Goal: Transaction & Acquisition: Obtain resource

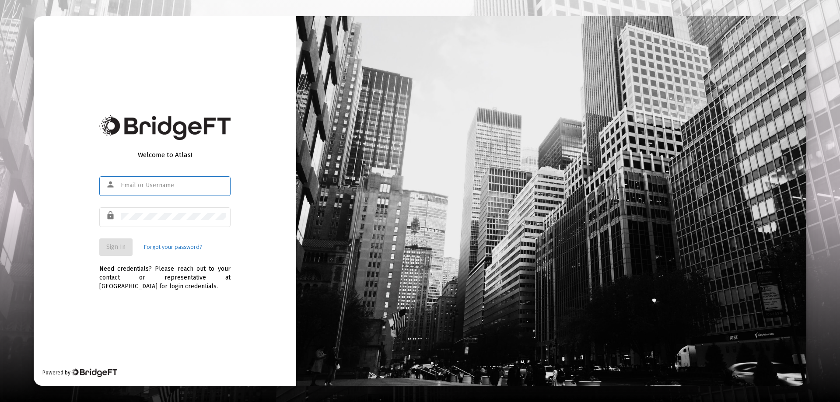
type input "[EMAIL_ADDRESS][DOMAIN_NAME]"
click at [228, 236] on mat-form-field "lock" at bounding box center [164, 221] width 131 height 31
click at [121, 245] on span "Sign In" at bounding box center [115, 246] width 19 height 7
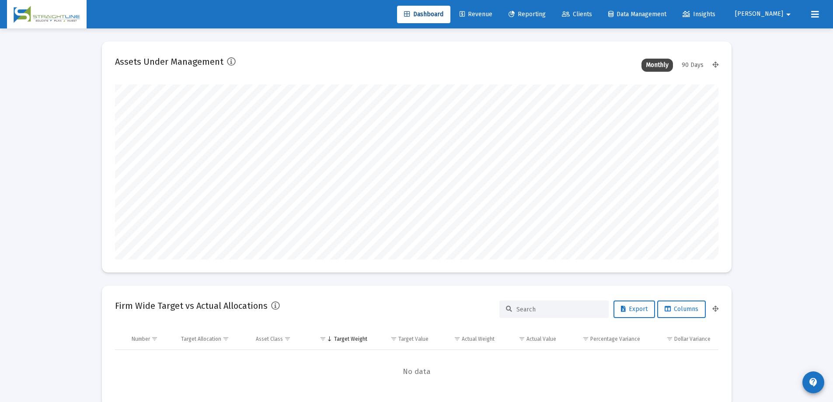
scroll to position [175, 325]
type input "[DATE]"
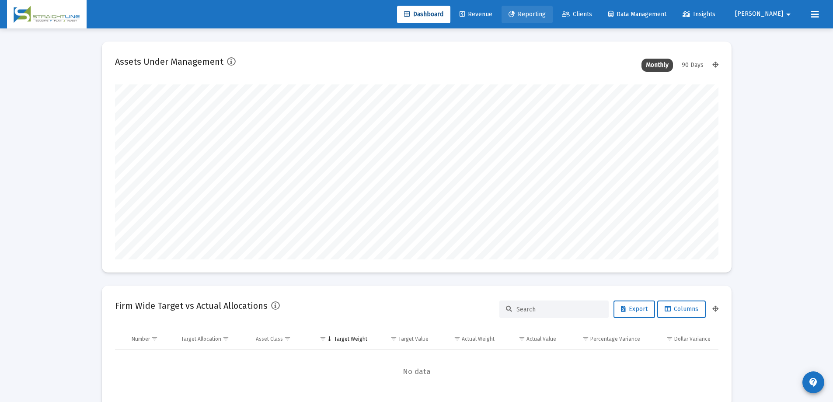
click at [546, 15] on span "Reporting" at bounding box center [527, 14] width 37 height 7
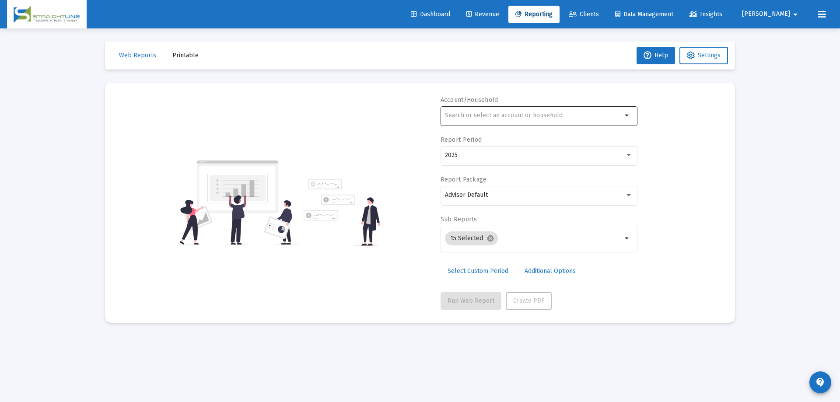
click at [488, 119] on div at bounding box center [533, 115] width 177 height 21
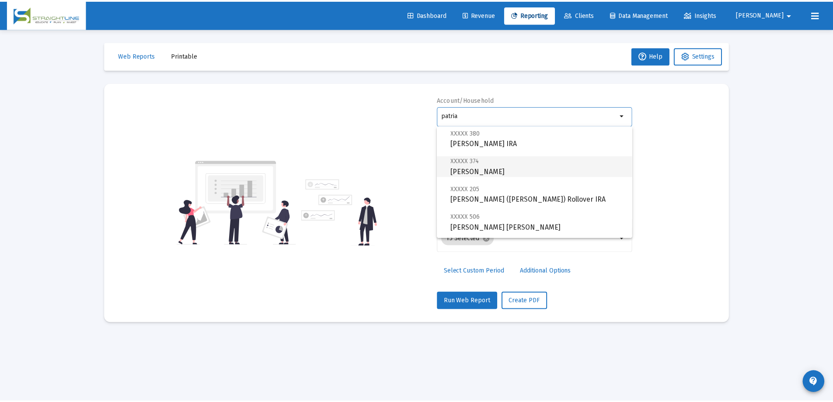
scroll to position [35, 0]
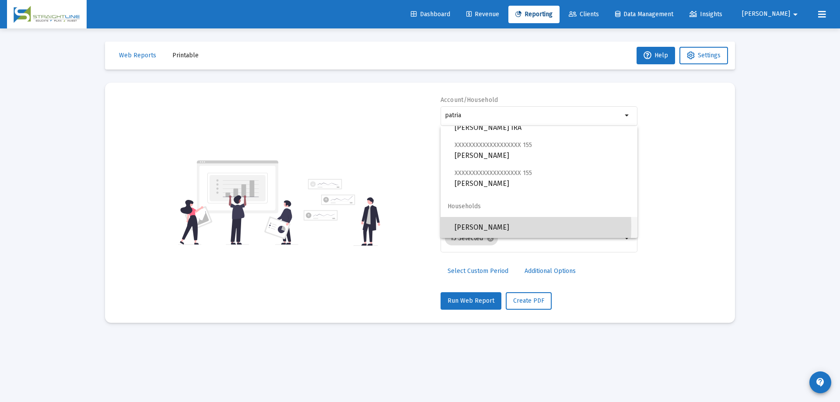
click at [467, 226] on span "[PERSON_NAME]" at bounding box center [543, 227] width 176 height 21
type input "[PERSON_NAME]"
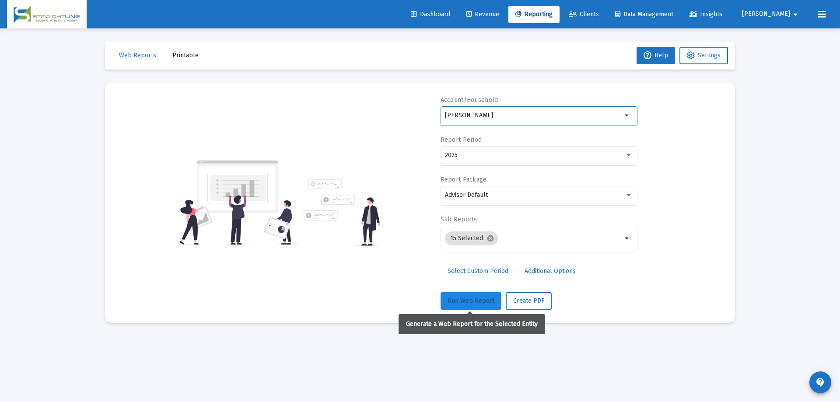
click at [473, 297] on span "Run Web Report" at bounding box center [471, 300] width 47 height 7
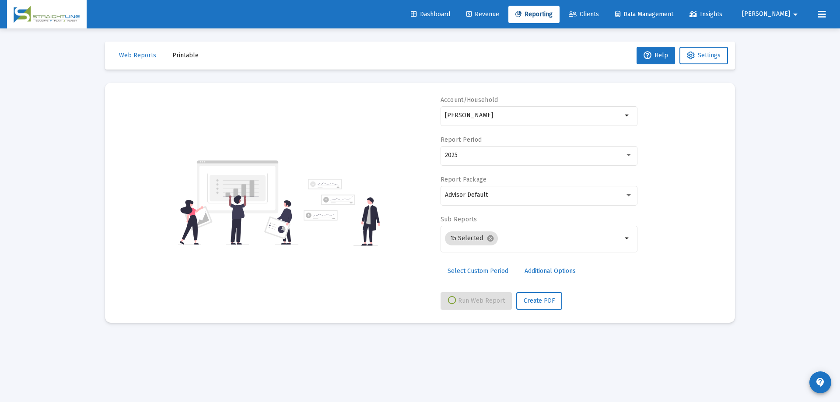
select select "View all"
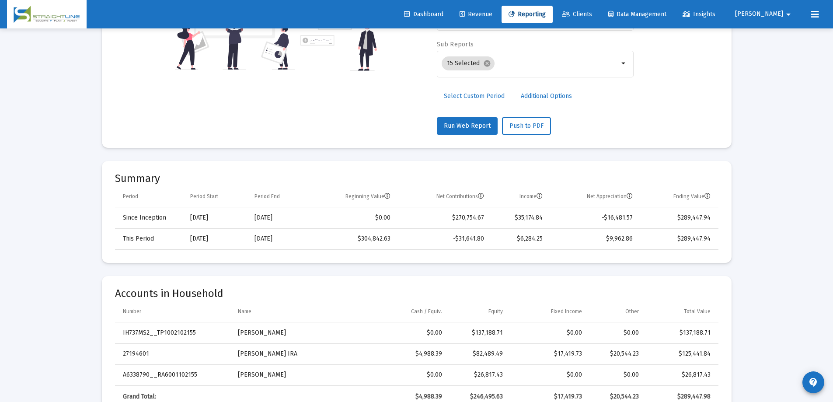
scroll to position [219, 0]
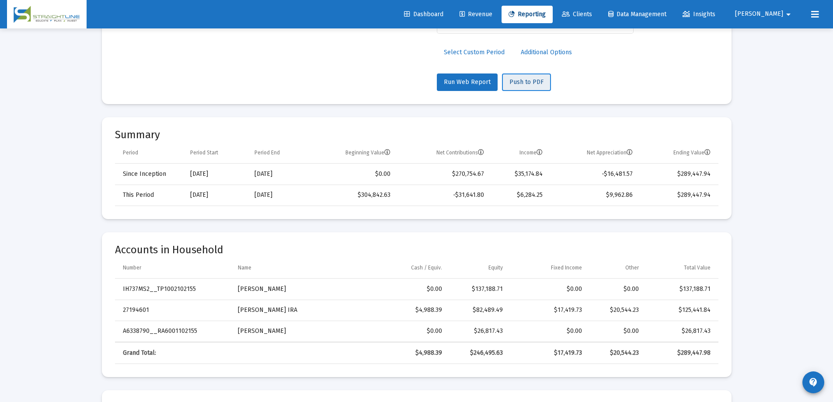
click at [533, 81] on span "Push to PDF" at bounding box center [527, 81] width 34 height 7
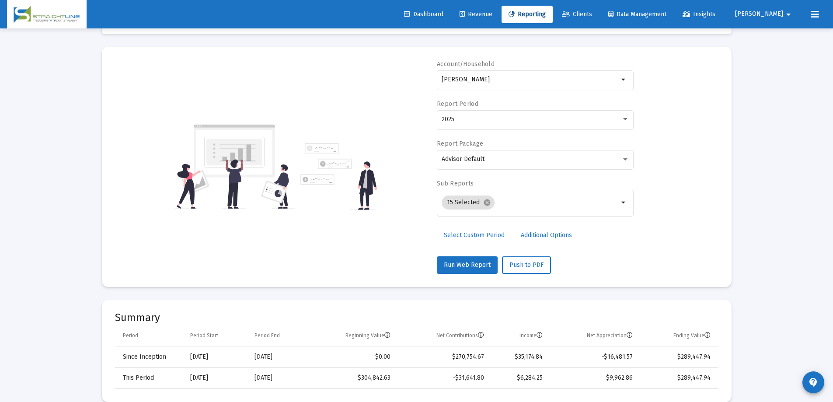
scroll to position [0, 0]
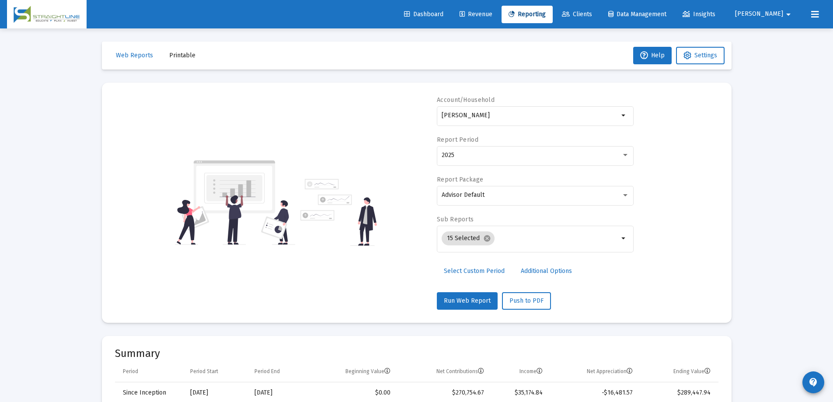
click at [171, 55] on span "Printable" at bounding box center [182, 55] width 26 height 7
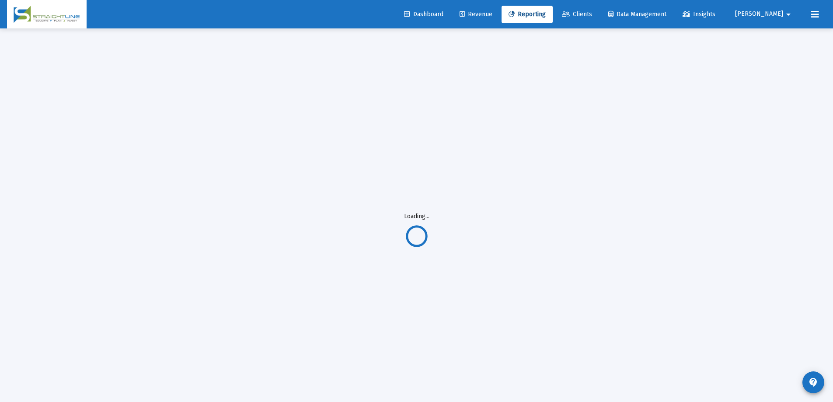
click at [705, 188] on div "Loading..." at bounding box center [417, 229] width 656 height 402
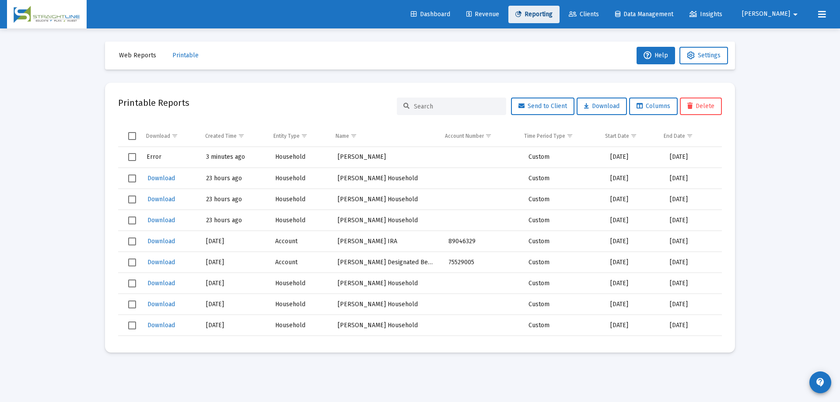
click at [553, 16] on span "Reporting" at bounding box center [533, 14] width 37 height 7
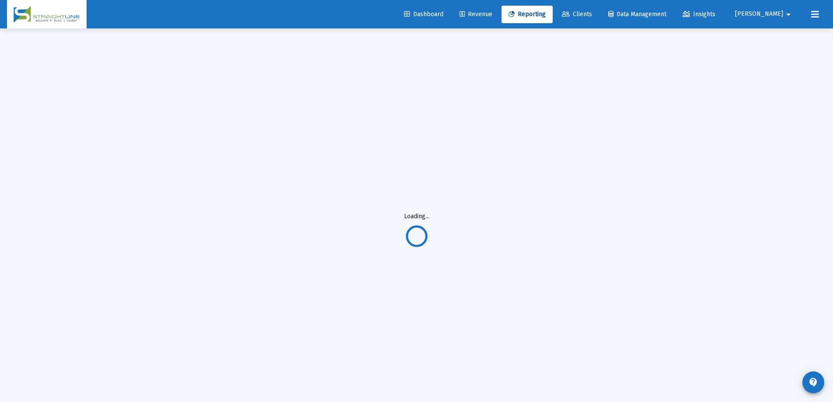
select select "View all"
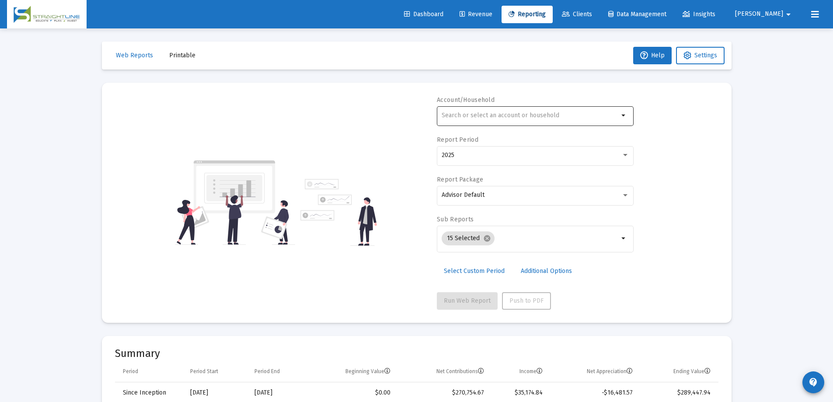
click at [553, 121] on div at bounding box center [530, 115] width 177 height 21
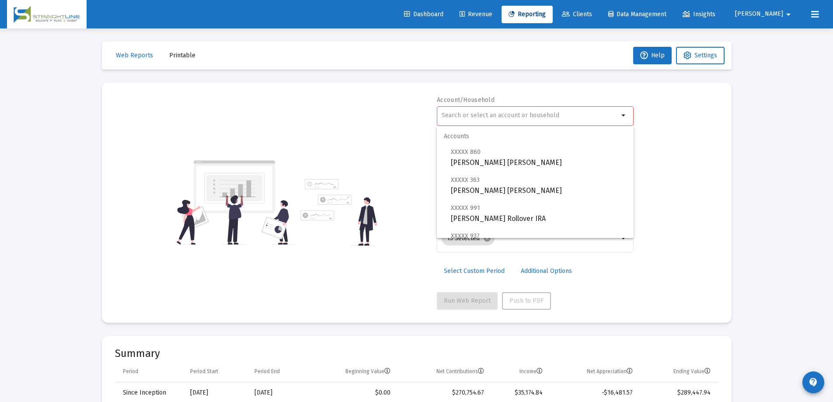
drag, startPoint x: 783, startPoint y: 90, endPoint x: 763, endPoint y: 105, distance: 24.8
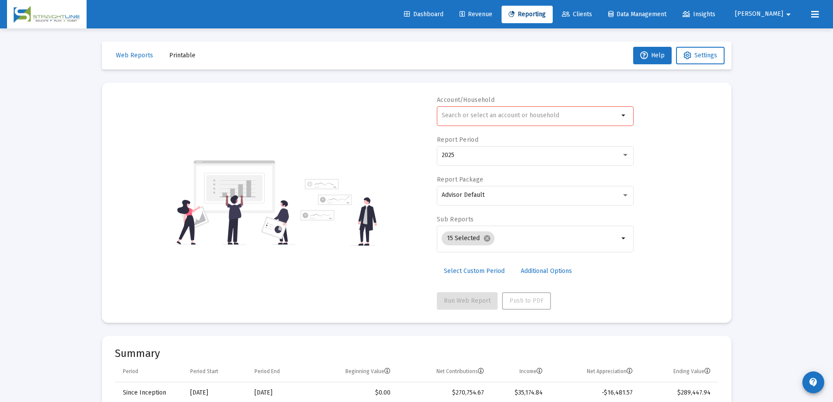
click at [520, 120] on div at bounding box center [530, 115] width 177 height 21
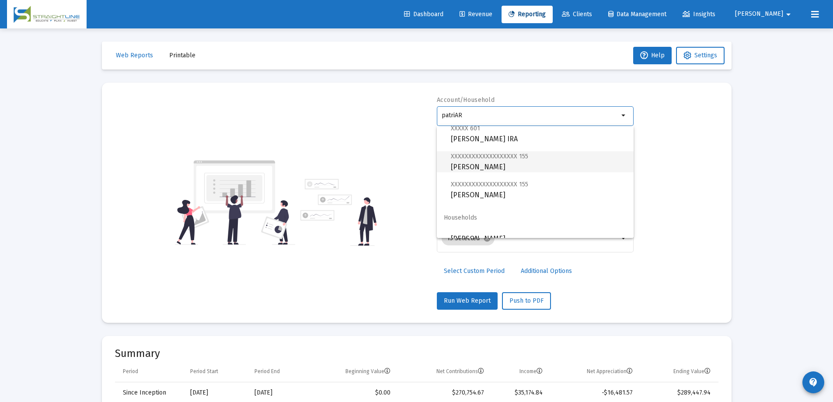
scroll to position [35, 0]
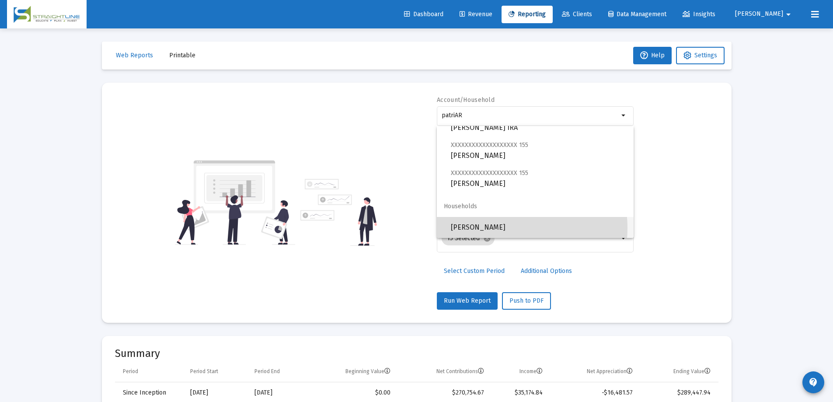
click at [502, 228] on span "[PERSON_NAME]" at bounding box center [539, 227] width 176 height 21
type input "[PERSON_NAME]"
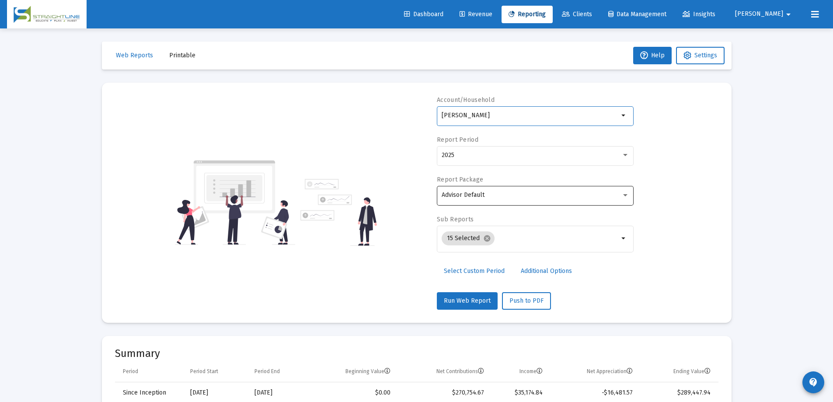
click at [538, 196] on div "Advisor Default" at bounding box center [532, 195] width 180 height 7
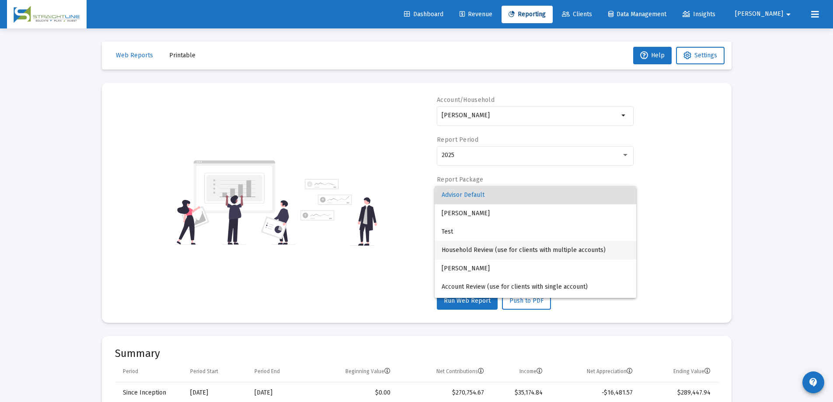
click at [501, 252] on span "Household Review (use for clients with multiple accounts)" at bounding box center [536, 250] width 188 height 18
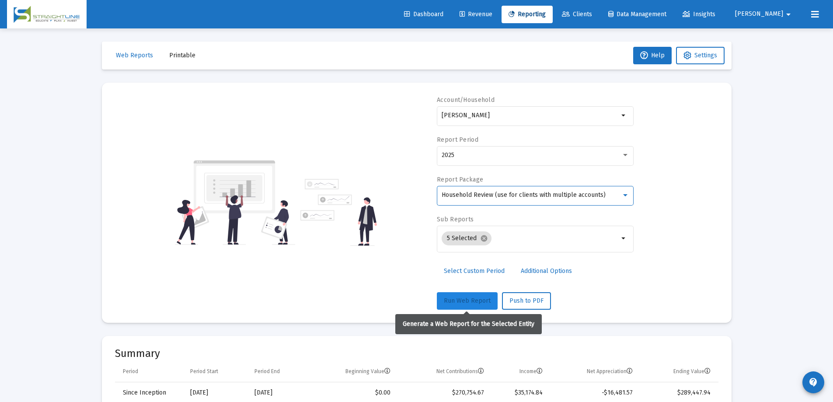
click at [467, 300] on span "Run Web Report" at bounding box center [467, 300] width 47 height 7
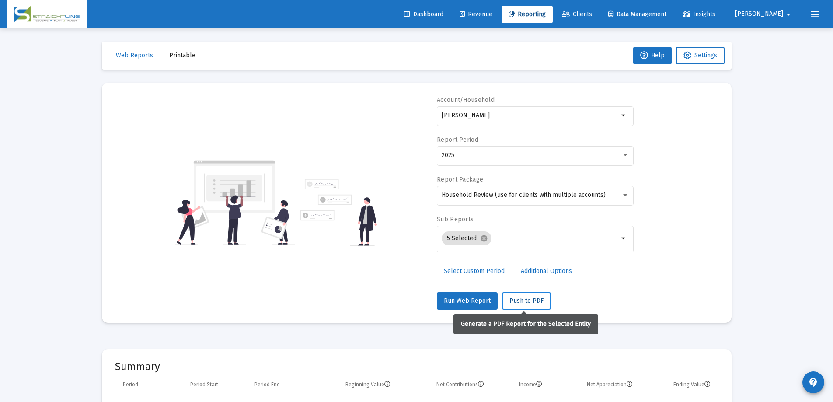
click at [524, 305] on button "Push to PDF" at bounding box center [526, 301] width 49 height 18
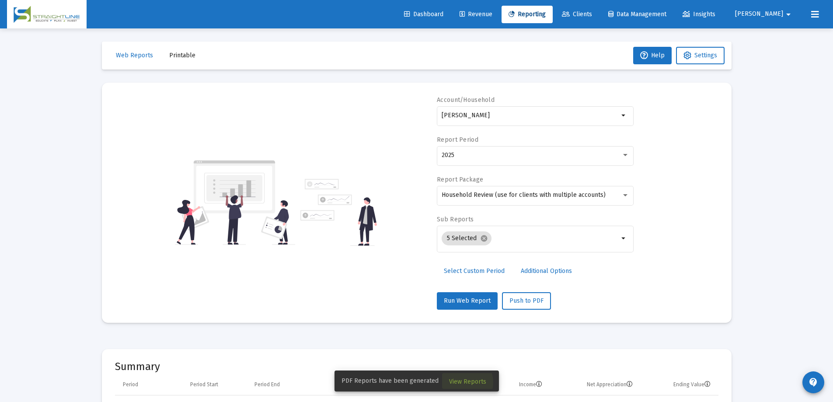
click at [459, 382] on span "View Reports" at bounding box center [467, 381] width 37 height 7
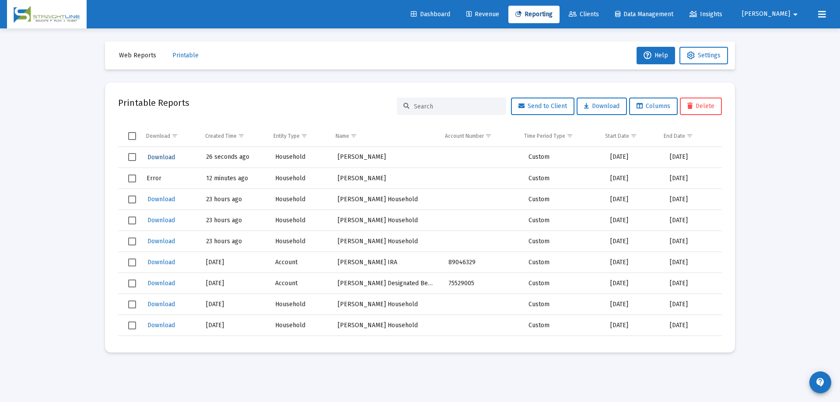
click at [156, 156] on span "Download" at bounding box center [161, 157] width 28 height 7
click at [553, 17] on span "Reporting" at bounding box center [533, 14] width 37 height 7
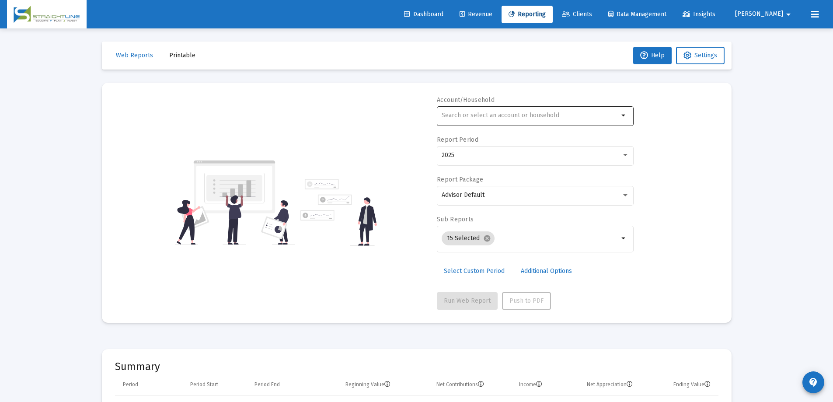
click at [556, 112] on div at bounding box center [530, 115] width 177 height 21
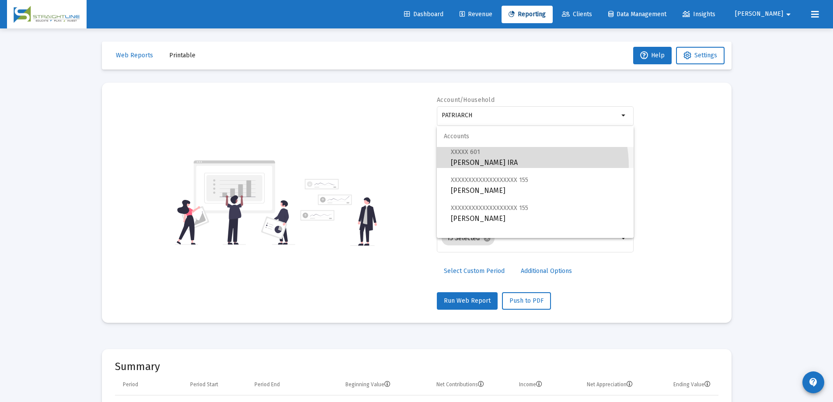
click at [506, 166] on span "XXXXX 601 [PERSON_NAME] IRA" at bounding box center [539, 157] width 176 height 21
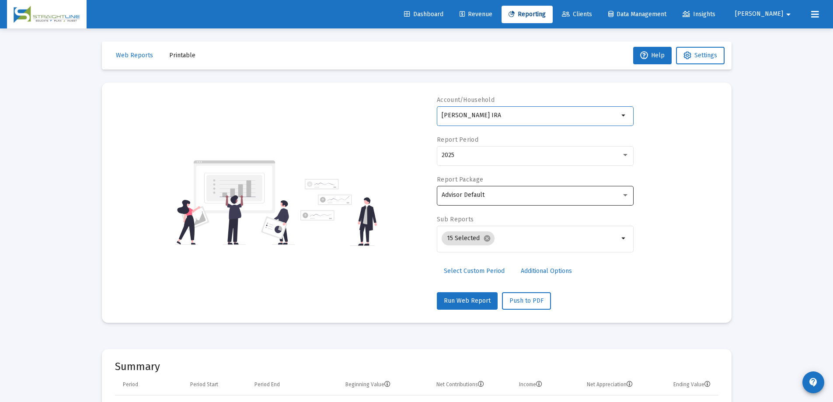
click at [513, 190] on div "Advisor Default" at bounding box center [536, 194] width 188 height 21
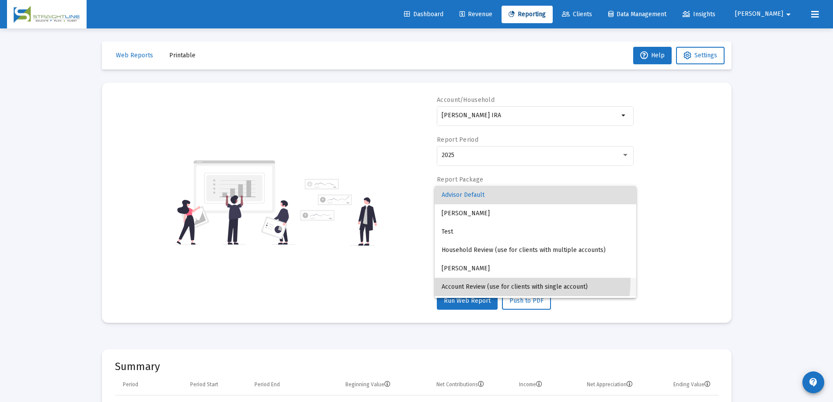
click at [524, 281] on span "Account Review (use for clients with single account)" at bounding box center [536, 287] width 188 height 18
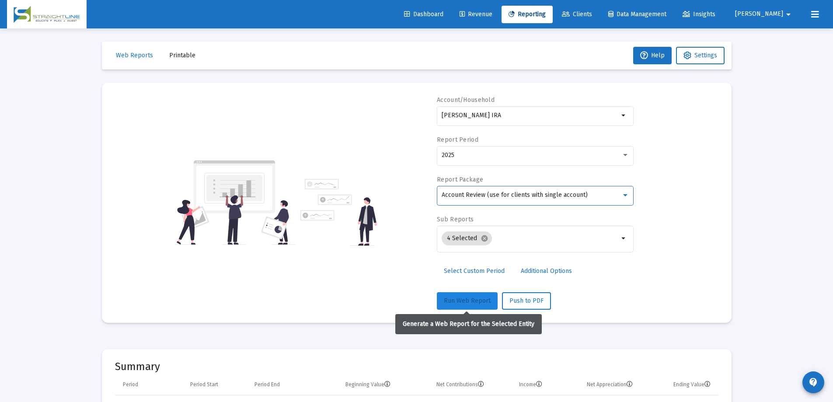
click at [478, 306] on button "Run Web Report" at bounding box center [467, 301] width 61 height 18
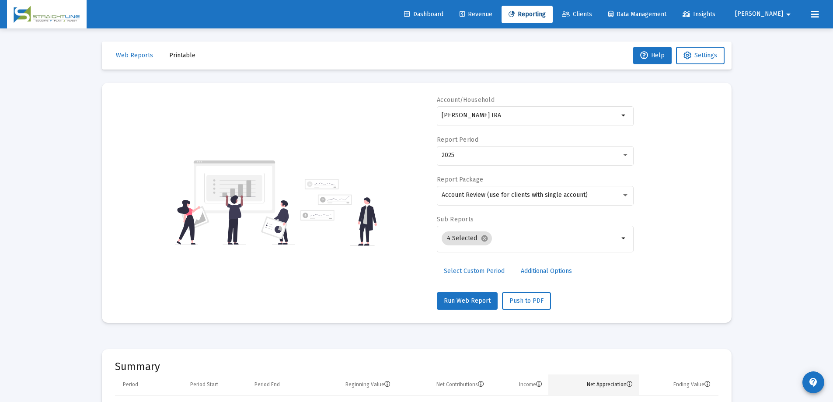
scroll to position [131, 0]
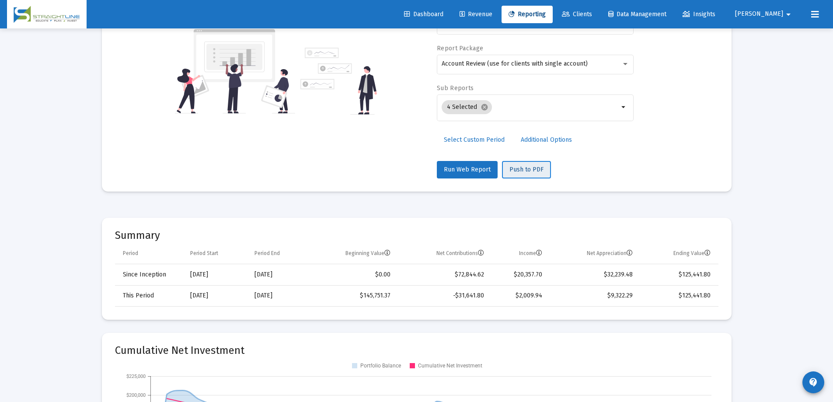
click at [531, 173] on span "Push to PDF" at bounding box center [527, 169] width 34 height 7
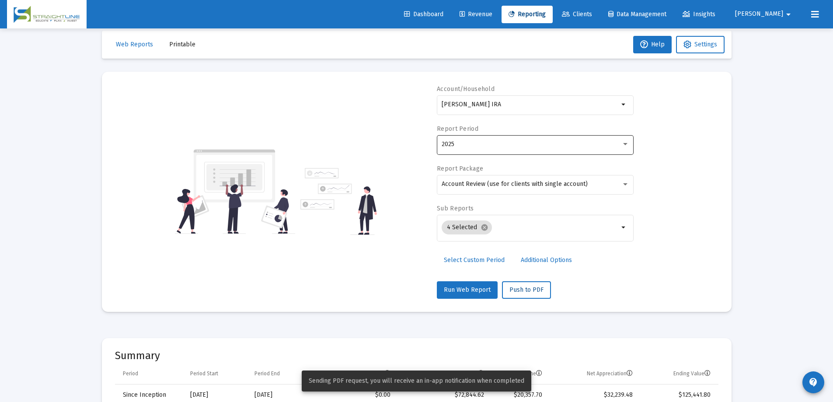
scroll to position [0, 0]
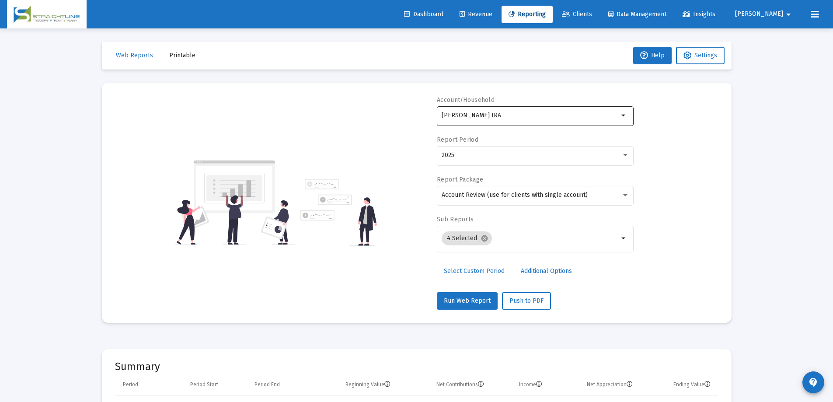
click at [562, 117] on input "[PERSON_NAME] IRA" at bounding box center [530, 115] width 177 height 7
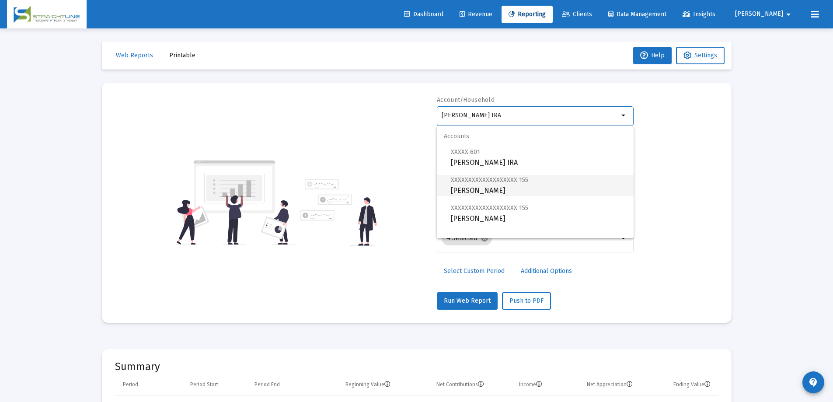
click at [528, 187] on span "XXXXXXXXXXXXXXXXXXX 155 [PERSON_NAME]" at bounding box center [539, 185] width 176 height 21
type input "[PERSON_NAME]"
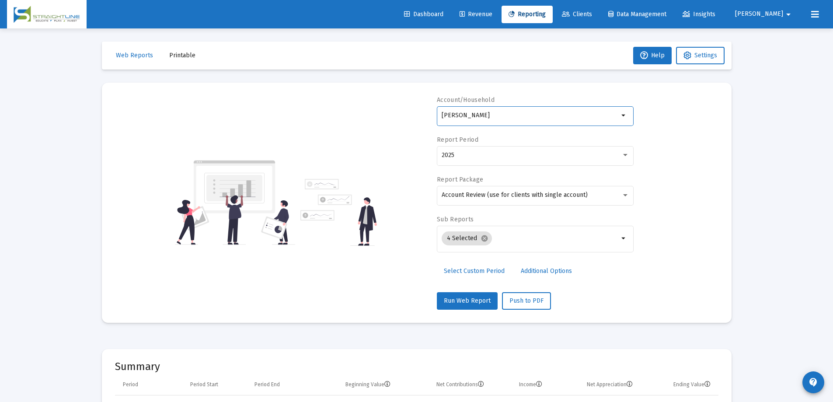
scroll to position [44, 0]
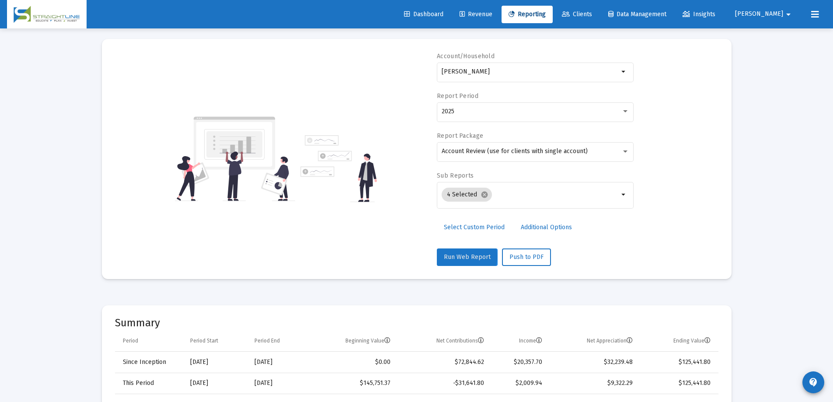
click at [465, 257] on span "Run Web Report" at bounding box center [467, 256] width 47 height 7
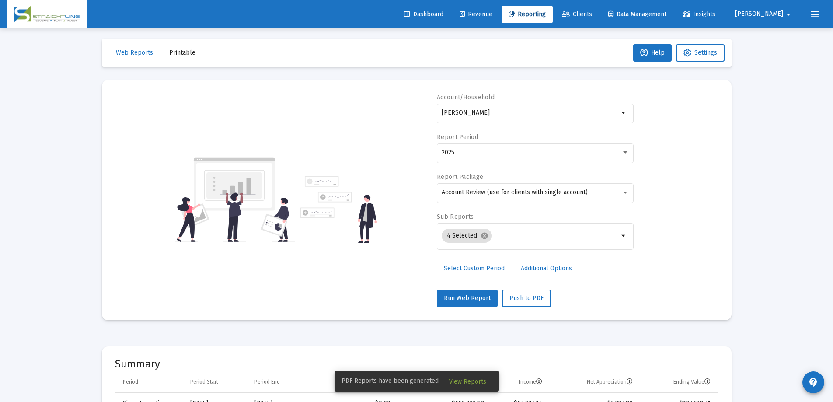
scroll to position [0, 0]
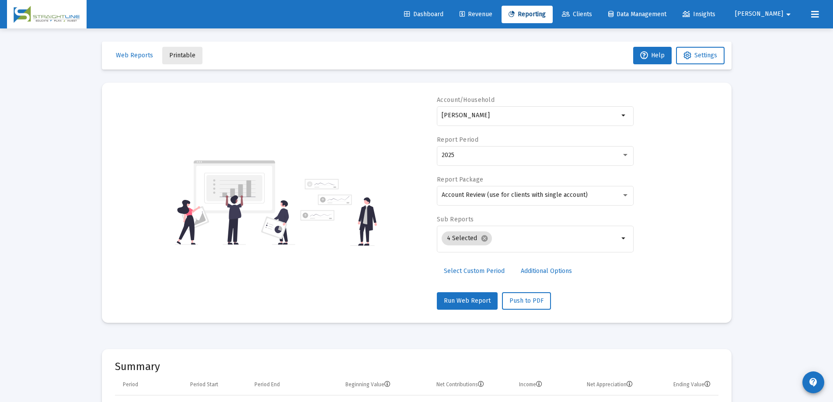
click at [188, 53] on span "Printable" at bounding box center [182, 55] width 26 height 7
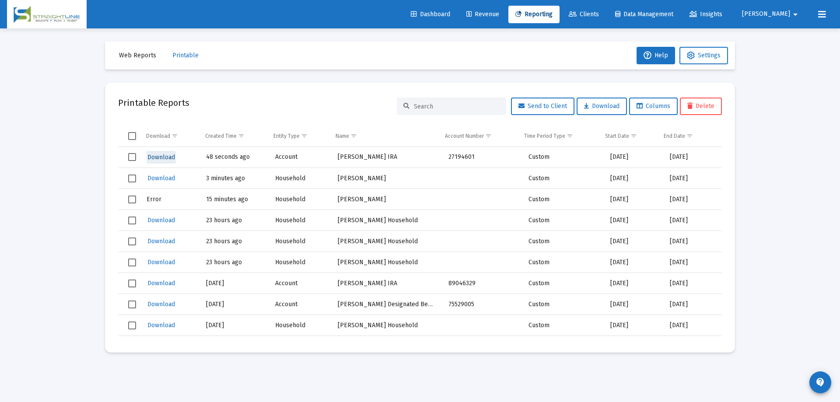
click at [166, 158] on span "Download" at bounding box center [161, 157] width 28 height 7
click at [553, 14] on span "Reporting" at bounding box center [533, 14] width 37 height 7
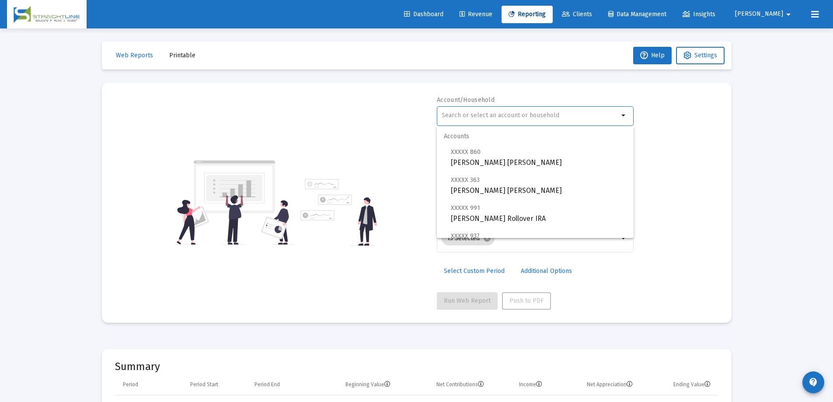
click at [587, 115] on input "text" at bounding box center [530, 115] width 177 height 7
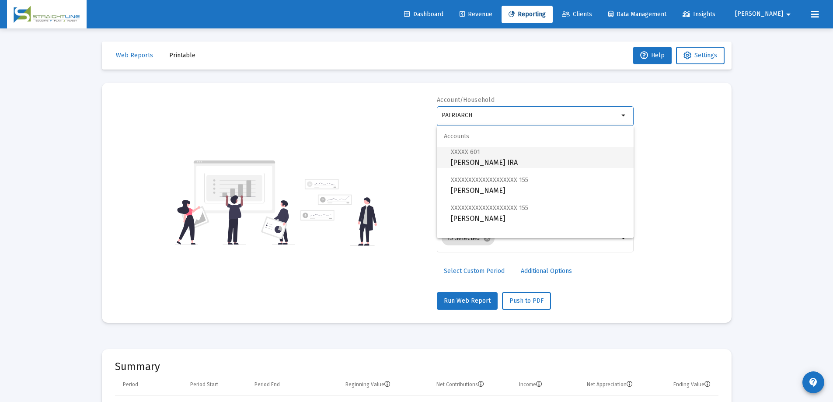
click at [512, 156] on span "XXXXX 601 [PERSON_NAME] IRA" at bounding box center [539, 157] width 176 height 21
type input "[PERSON_NAME] IRA"
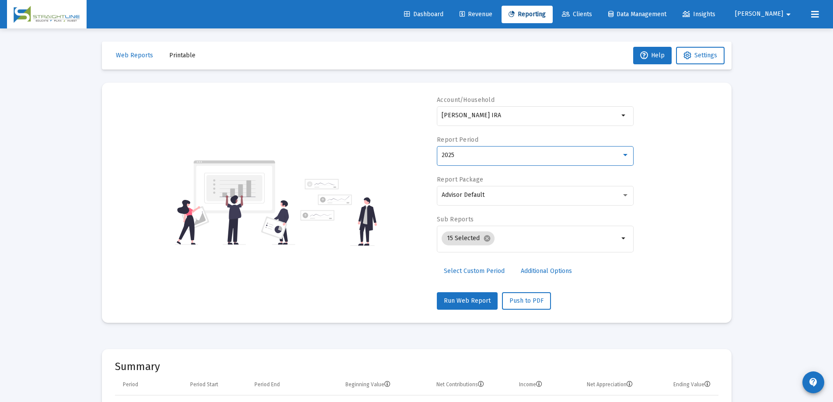
click at [526, 157] on div "2025" at bounding box center [532, 155] width 180 height 7
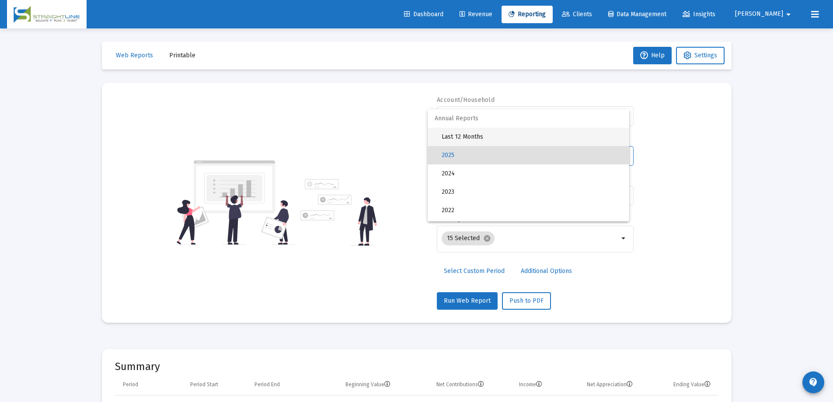
click at [514, 138] on span "Last 12 Months" at bounding box center [532, 137] width 181 height 18
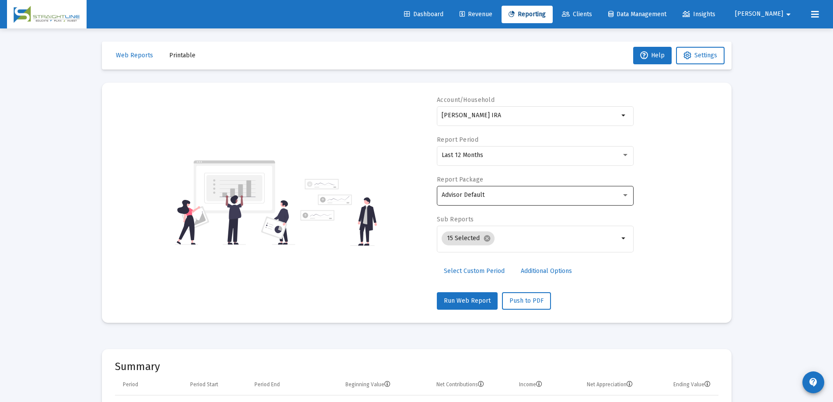
click at [509, 201] on div "Advisor Default" at bounding box center [536, 194] width 188 height 21
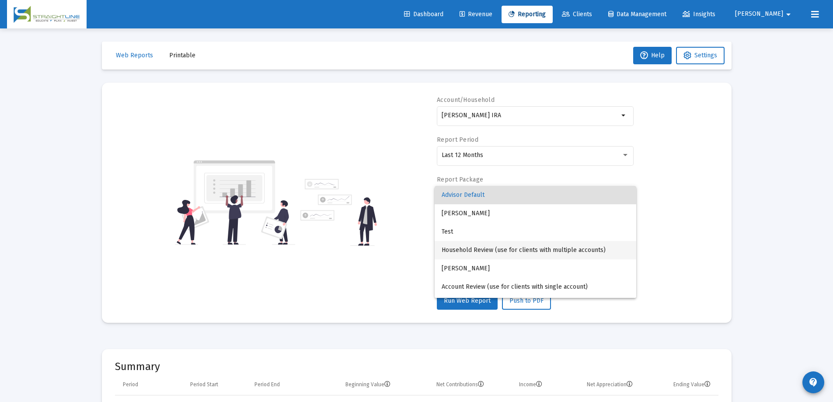
click at [512, 244] on span "Household Review (use for clients with multiple accounts)" at bounding box center [536, 250] width 188 height 18
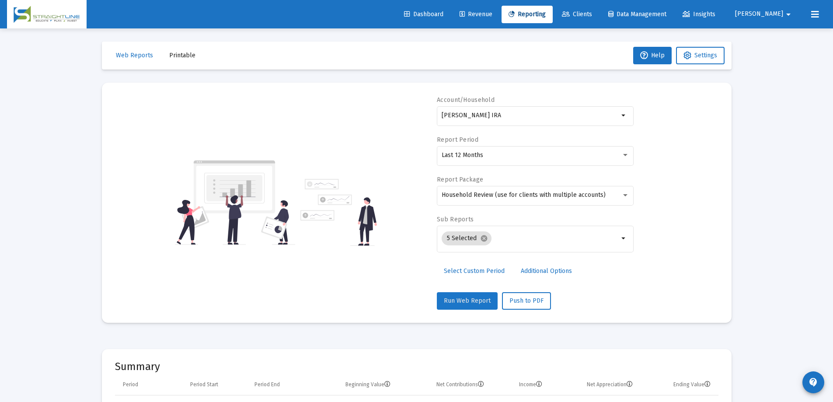
click at [475, 297] on span "Run Web Report" at bounding box center [467, 300] width 47 height 7
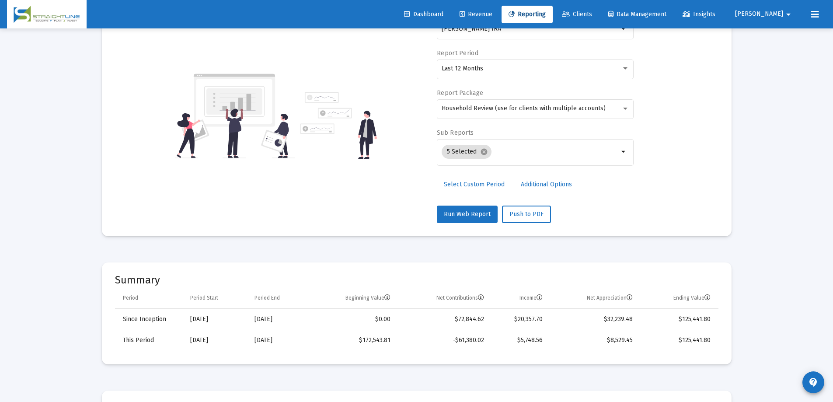
scroll to position [88, 0]
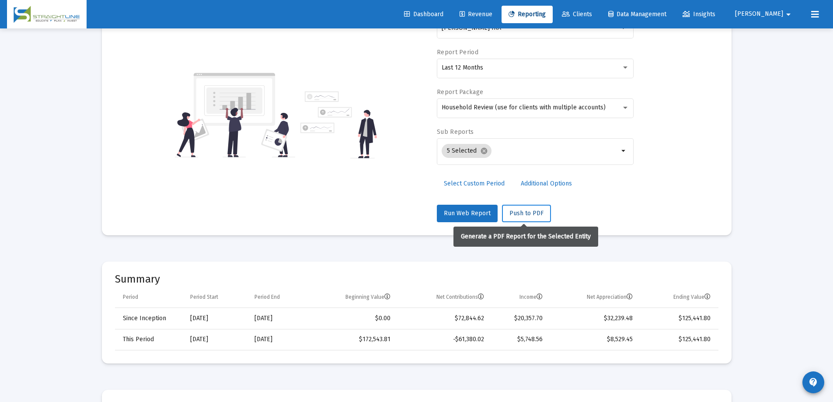
click at [530, 214] on span "Push to PDF" at bounding box center [527, 213] width 34 height 7
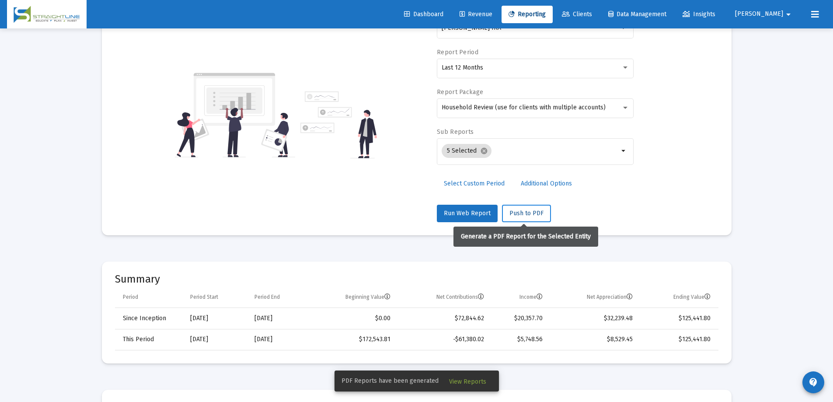
click at [539, 217] on button "Push to PDF" at bounding box center [526, 214] width 49 height 18
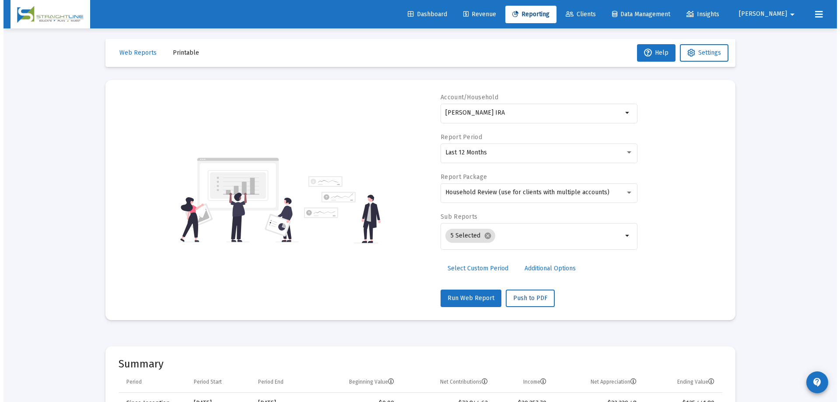
scroll to position [0, 0]
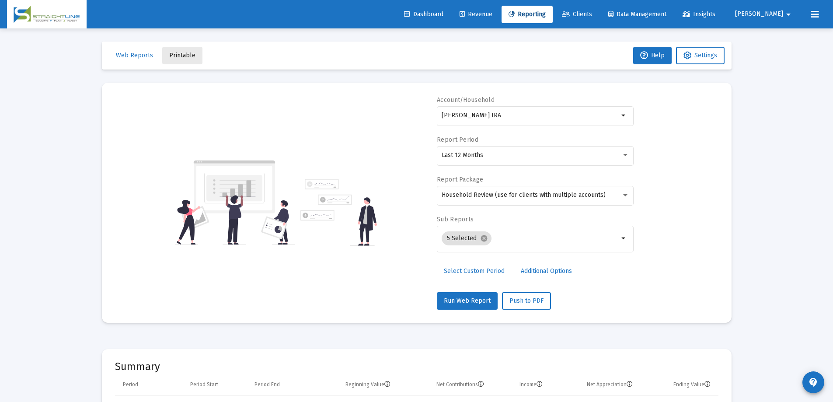
click at [186, 57] on span "Printable" at bounding box center [182, 55] width 26 height 7
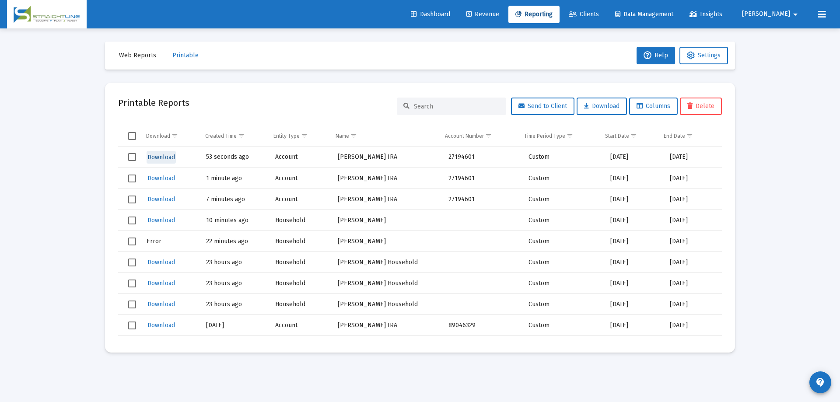
click at [160, 154] on span "Download" at bounding box center [161, 157] width 28 height 7
